Goal: Obtain resource: Download file/media

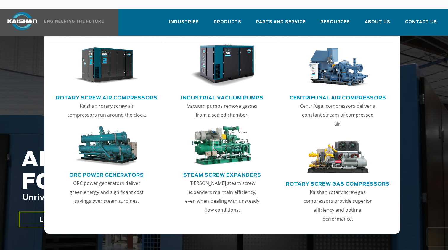
click at [116, 92] on link "Rotary Screw Air Compressors" at bounding box center [107, 96] width 102 height 9
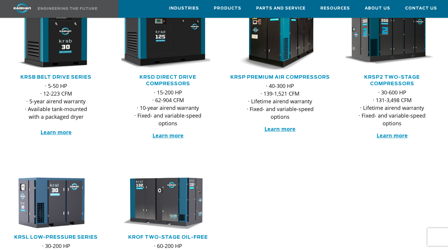
scroll to position [132, 0]
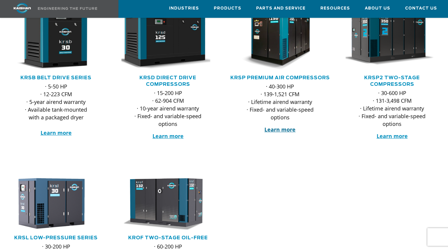
click at [282, 129] on strong "Learn more" at bounding box center [280, 129] width 31 height 7
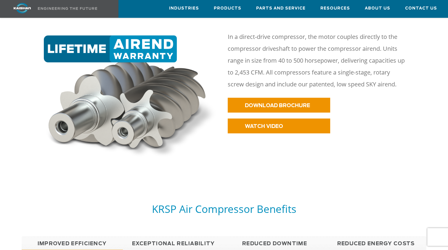
scroll to position [300, 0]
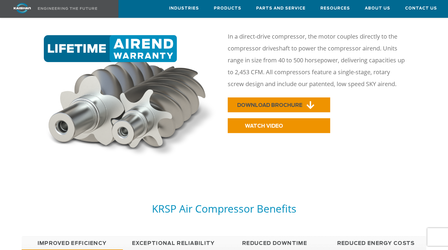
click at [290, 103] on span "DOWNLOAD BROCHURE" at bounding box center [269, 105] width 65 height 5
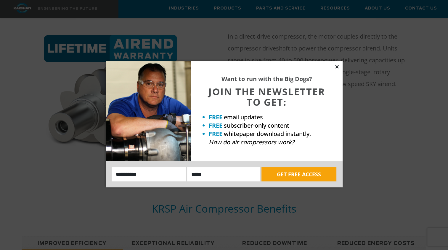
click at [338, 66] on icon at bounding box center [337, 66] width 5 height 5
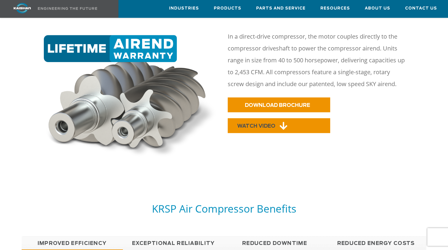
click at [279, 118] on link "WATCH VIDEO" at bounding box center [279, 125] width 103 height 15
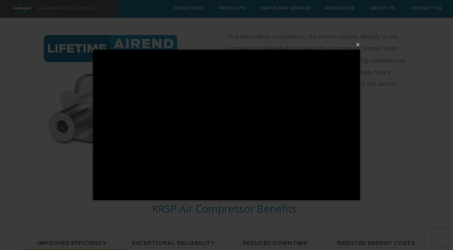
click at [399, 175] on div "× Loading..." at bounding box center [226, 125] width 453 height 250
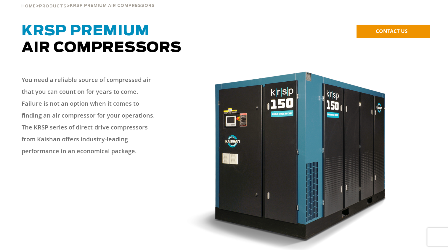
scroll to position [0, 0]
